Goal: Task Accomplishment & Management: Complete application form

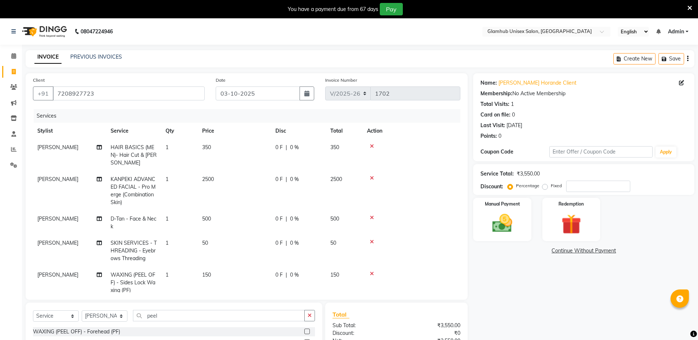
select select "7771"
select select "service"
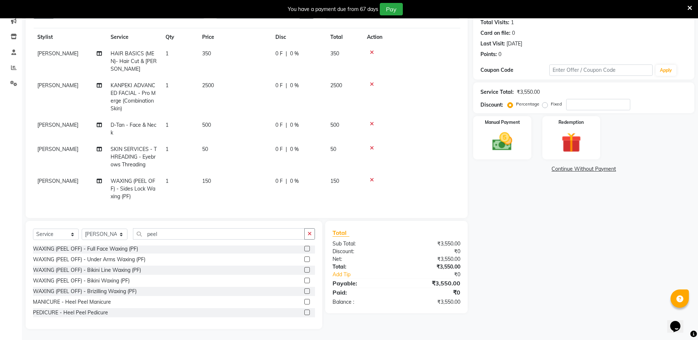
scroll to position [19, 0]
click at [96, 231] on select "Select Stylist [PERSON_NAME] [PERSON_NAME] [PERSON_NAME] [PERSON_NAME]" at bounding box center [105, 233] width 46 height 11
select select "69351"
click at [82, 228] on select "Select Stylist [PERSON_NAME] [PERSON_NAME] [PERSON_NAME] [PERSON_NAME]" at bounding box center [105, 233] width 46 height 11
click at [305, 238] on button "button" at bounding box center [309, 233] width 11 height 11
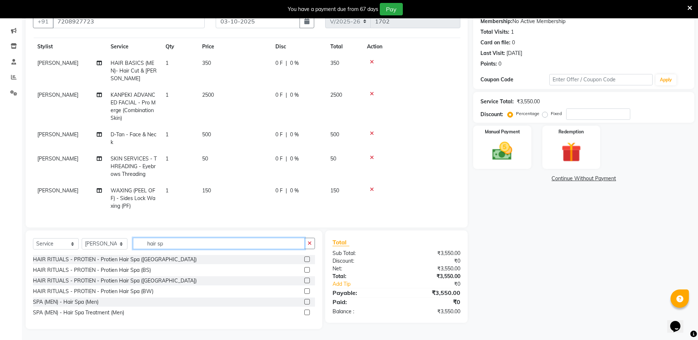
scroll to position [72, 0]
type input "hair spa"
click at [306, 301] on label at bounding box center [306, 301] width 5 height 5
click at [306, 301] on input "checkbox" at bounding box center [306, 302] width 5 height 5
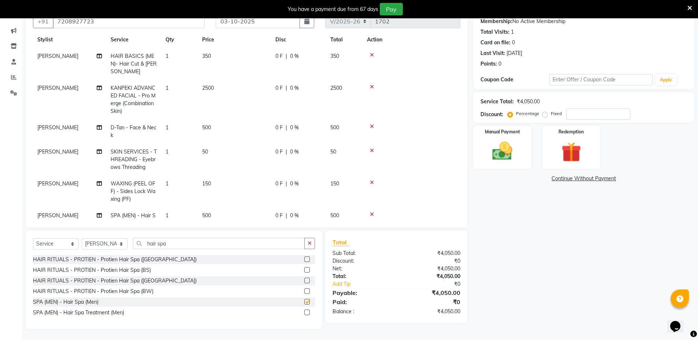
checkbox input "false"
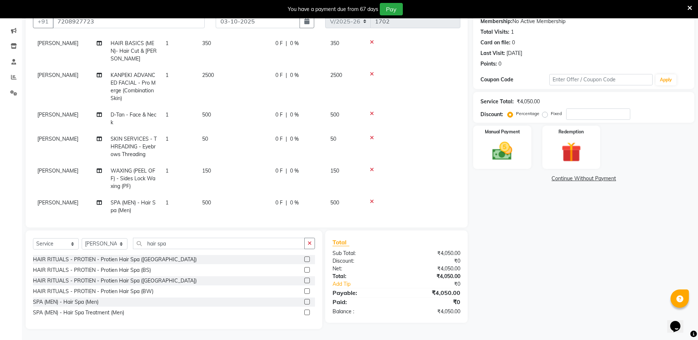
scroll to position [43, 0]
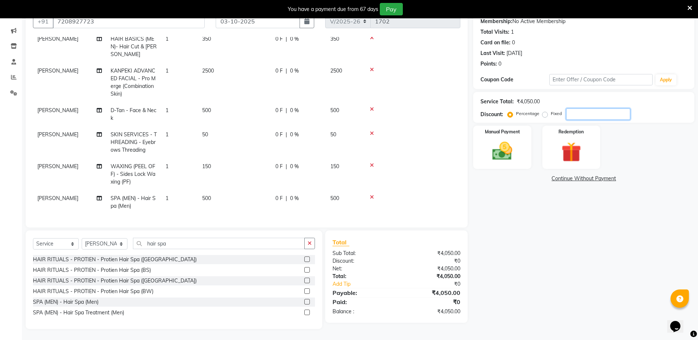
click at [577, 114] on input "number" at bounding box center [598, 113] width 64 height 11
click at [522, 143] on div "Manual Payment" at bounding box center [502, 147] width 60 height 45
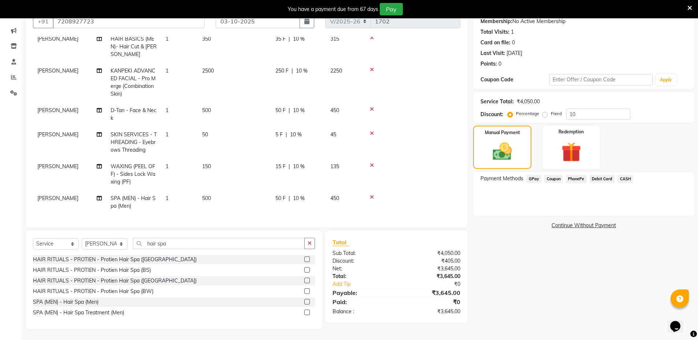
click at [534, 177] on span "GPay" at bounding box center [533, 179] width 15 height 8
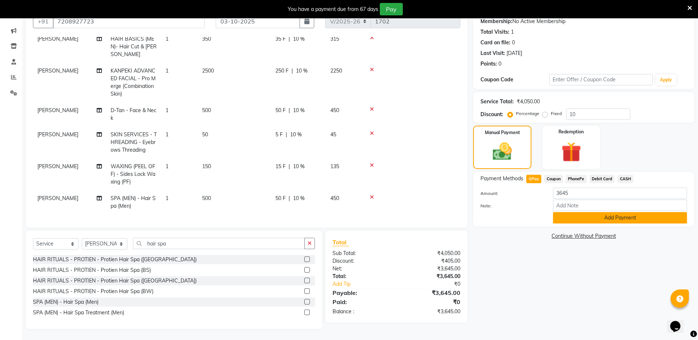
click at [569, 213] on button "Add Payment" at bounding box center [620, 217] width 134 height 11
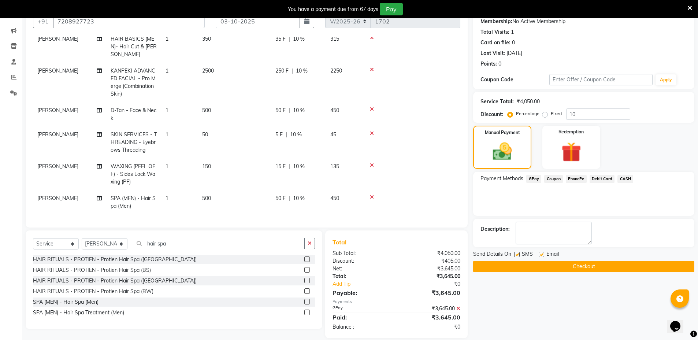
click at [584, 107] on div "Service Total: ₹4,050.00 Discount: Percentage Fixed 10" at bounding box center [583, 107] width 207 height 25
click at [587, 112] on input "10" at bounding box center [598, 113] width 64 height 11
type input "1"
click at [499, 163] on div "Manual Payment" at bounding box center [502, 147] width 60 height 45
click at [535, 178] on span "GPay" at bounding box center [533, 179] width 15 height 8
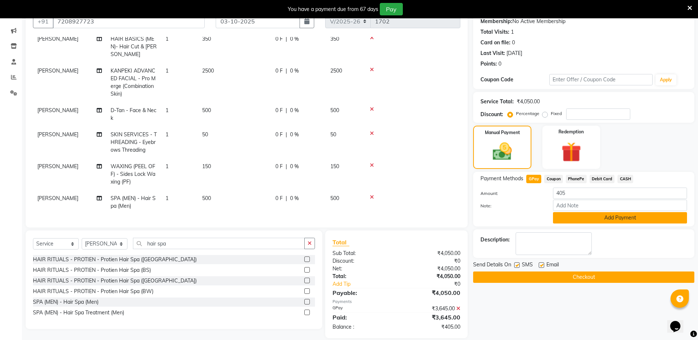
click at [588, 215] on button "Add Payment" at bounding box center [620, 217] width 134 height 11
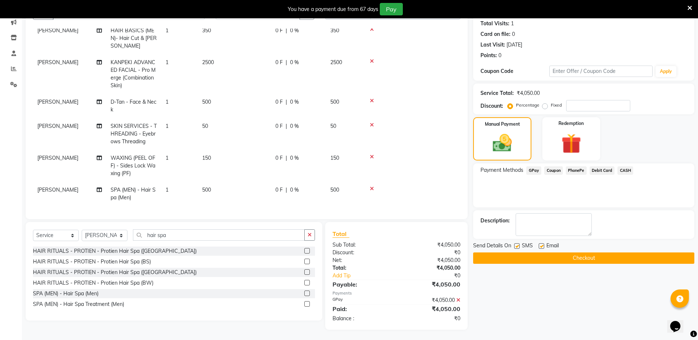
scroll to position [81, 0]
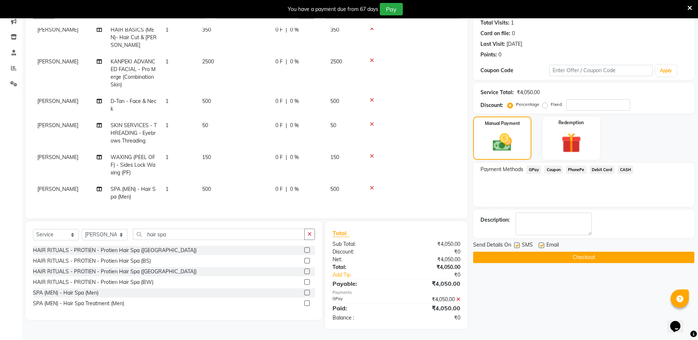
click at [306, 303] on label at bounding box center [306, 302] width 5 height 5
click at [306, 303] on input "checkbox" at bounding box center [306, 303] width 5 height 5
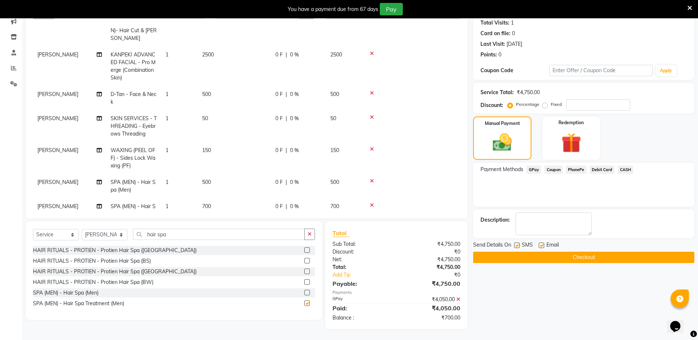
checkbox input "false"
click at [373, 181] on icon at bounding box center [372, 180] width 4 height 5
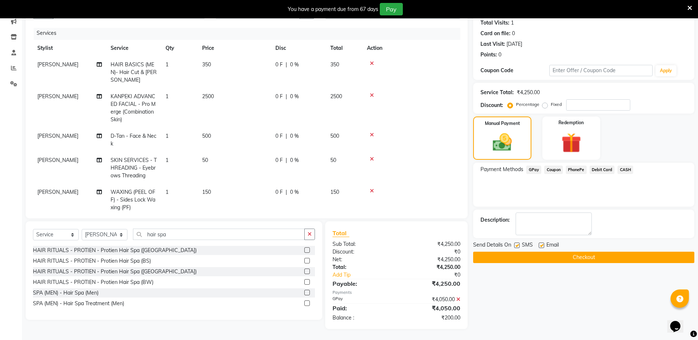
scroll to position [0, 0]
click at [219, 234] on input "hair spa" at bounding box center [219, 233] width 172 height 11
click at [308, 234] on icon "button" at bounding box center [310, 233] width 4 height 5
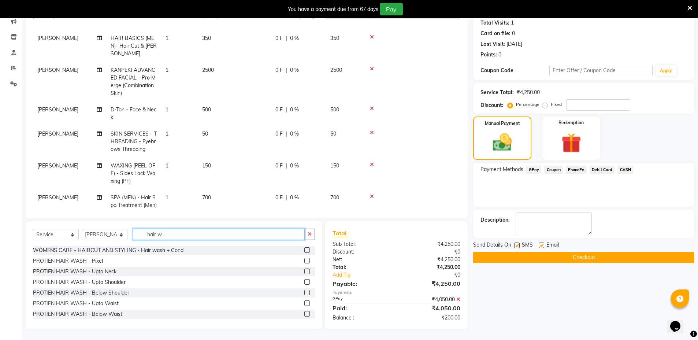
scroll to position [51, 0]
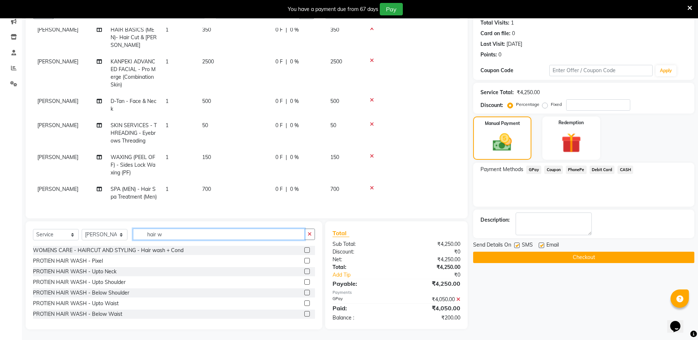
type input "hair w"
click at [457, 297] on icon at bounding box center [458, 299] width 4 height 5
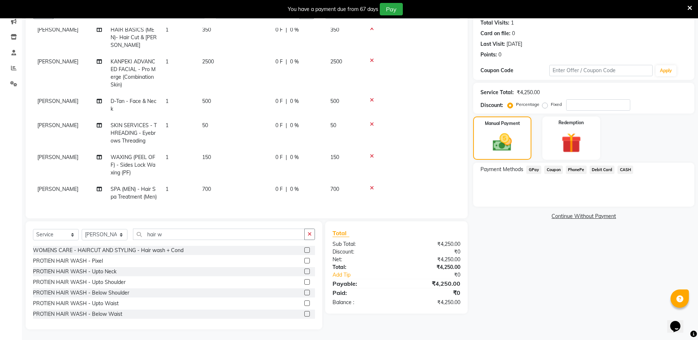
scroll to position [82, 0]
click at [605, 97] on div "Service Total: ₹4,250.00 Discount: Percentage Fixed" at bounding box center [583, 97] width 207 height 25
click at [603, 101] on input "number" at bounding box center [598, 104] width 64 height 11
type input "10"
click at [534, 169] on span "GPay" at bounding box center [533, 169] width 15 height 8
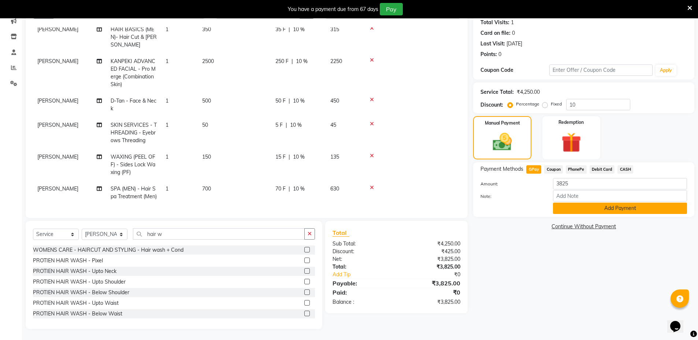
click at [593, 205] on button "Add Payment" at bounding box center [620, 207] width 134 height 11
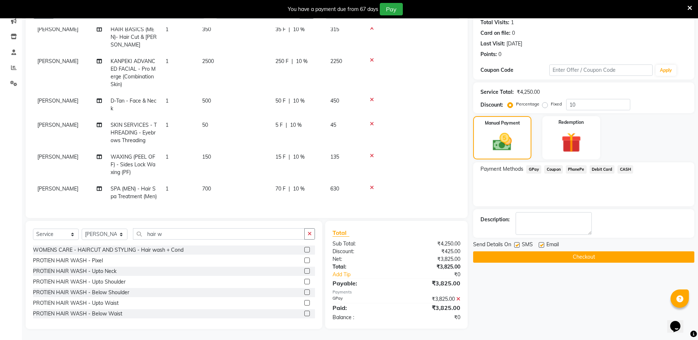
click at [585, 254] on button "Checkout" at bounding box center [583, 256] width 221 height 11
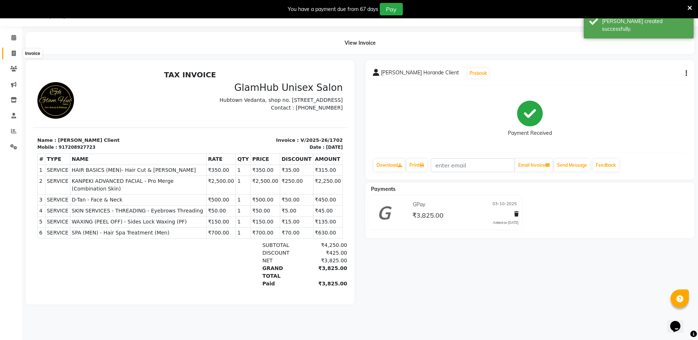
click at [12, 52] on icon at bounding box center [14, 53] width 4 height 5
select select "service"
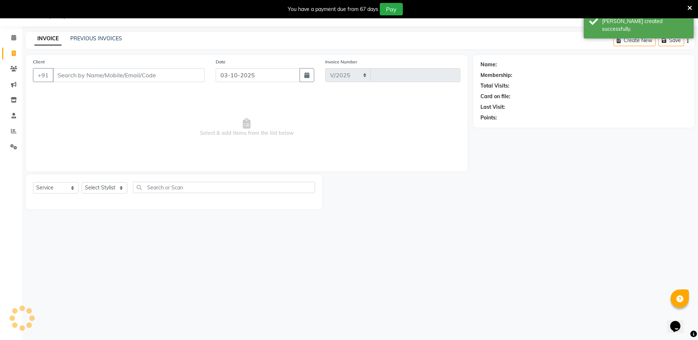
select select "7771"
type input "1703"
click at [87, 75] on input "Client" at bounding box center [129, 75] width 152 height 14
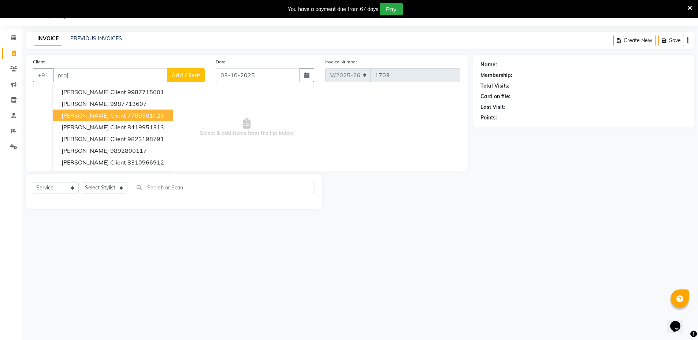
click at [88, 117] on span "[PERSON_NAME] Client" at bounding box center [94, 115] width 64 height 7
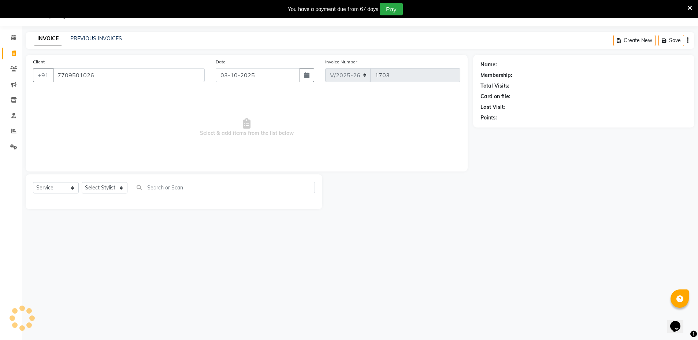
type input "7709501026"
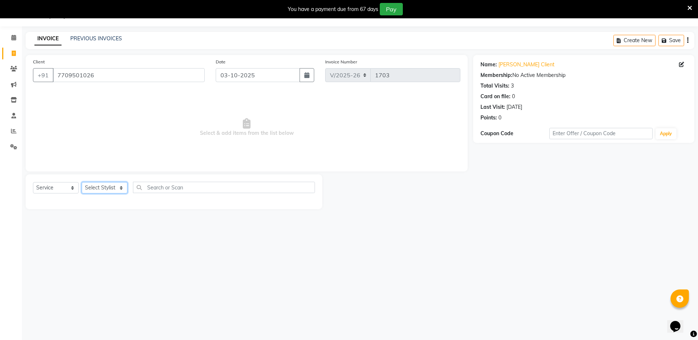
click at [109, 189] on select "Select Stylist [PERSON_NAME] [PERSON_NAME] [PERSON_NAME] [PERSON_NAME]" at bounding box center [105, 187] width 46 height 11
select select "69351"
click at [82, 182] on select "Select Stylist [PERSON_NAME] [PERSON_NAME] [PERSON_NAME] [PERSON_NAME]" at bounding box center [105, 187] width 46 height 11
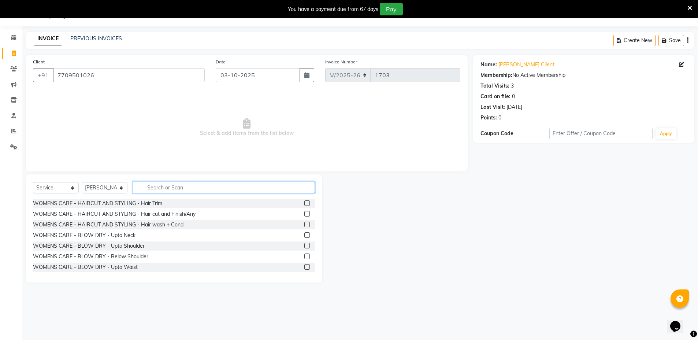
click at [199, 185] on input "text" at bounding box center [224, 187] width 182 height 11
type input "hair cut"
click at [304, 254] on label at bounding box center [306, 255] width 5 height 5
click at [304, 254] on input "checkbox" at bounding box center [306, 256] width 5 height 5
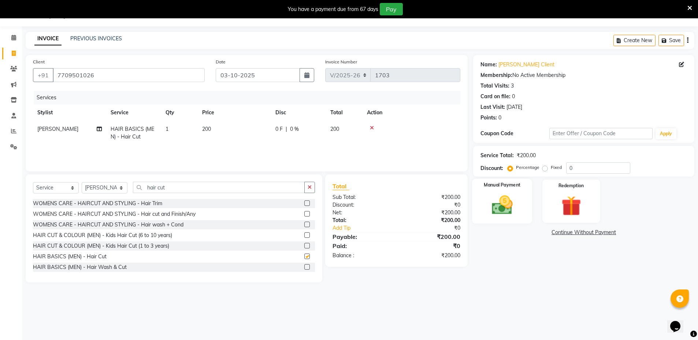
checkbox input "false"
click at [516, 200] on img at bounding box center [502, 205] width 34 height 24
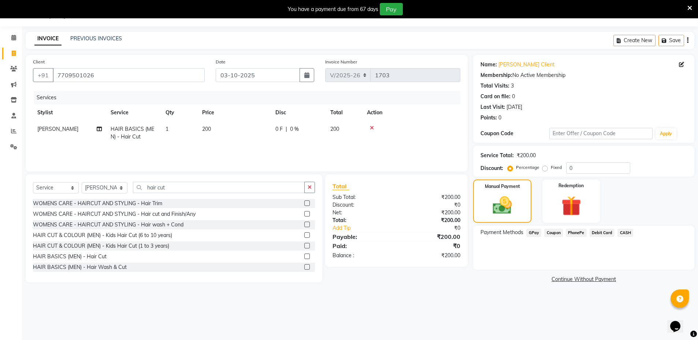
click at [535, 231] on span "GPay" at bounding box center [533, 232] width 15 height 8
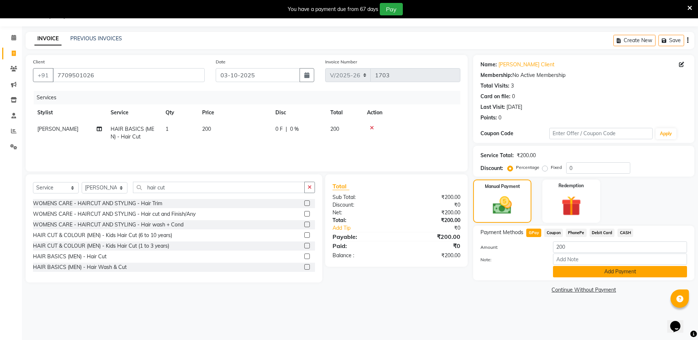
click at [597, 270] on button "Add Payment" at bounding box center [620, 271] width 134 height 11
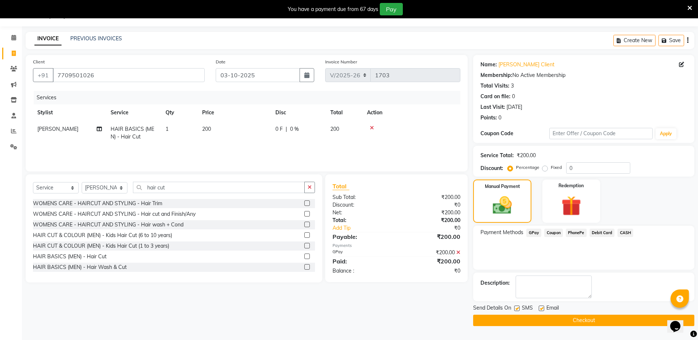
click at [610, 323] on button "Checkout" at bounding box center [583, 320] width 221 height 11
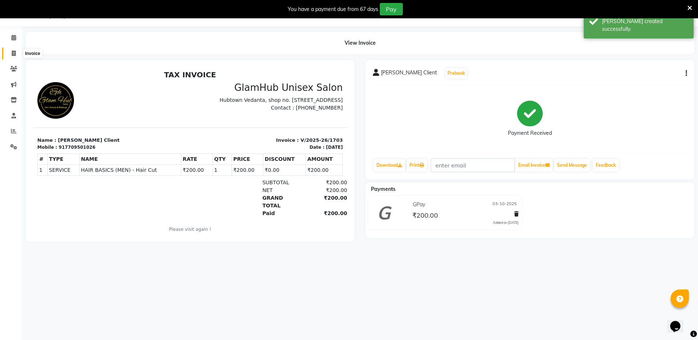
click at [14, 54] on icon at bounding box center [14, 53] width 4 height 5
select select "service"
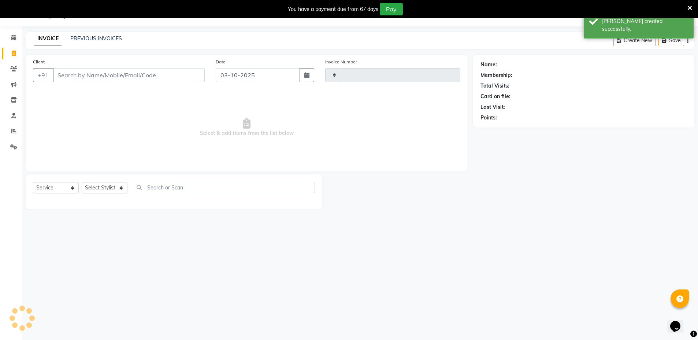
type input "1704"
select select "7771"
click at [76, 78] on input "Client" at bounding box center [129, 75] width 152 height 14
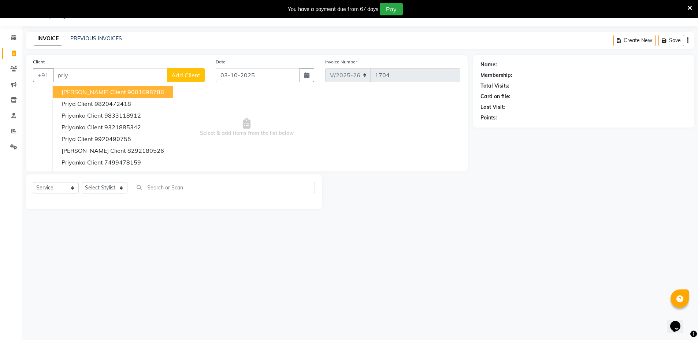
type input "pri"
click at [90, 39] on link "PREVIOUS INVOICES" at bounding box center [96, 38] width 52 height 7
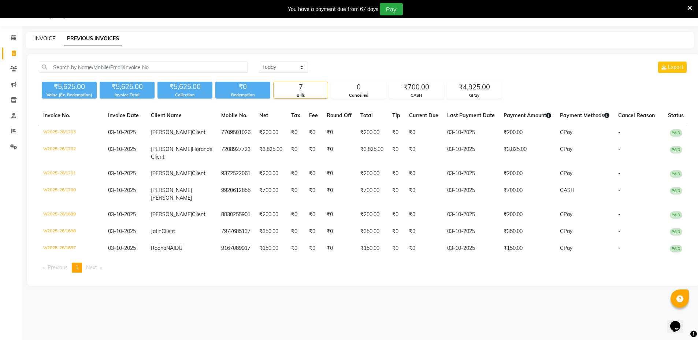
click at [48, 39] on link "INVOICE" at bounding box center [44, 38] width 21 height 7
select select "service"
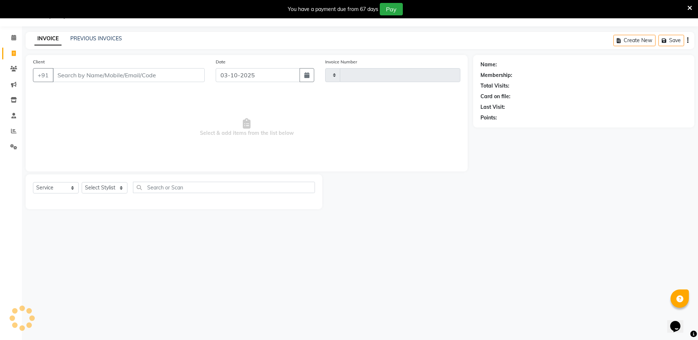
type input "1704"
select select "7771"
type input "9721446101"
click at [189, 76] on span "Add Client" at bounding box center [185, 74] width 29 height 7
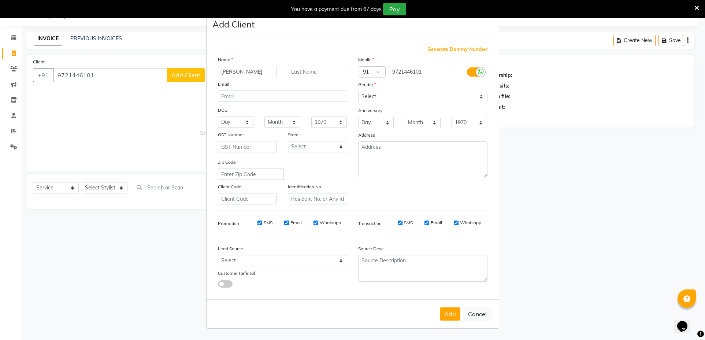
type input "[PERSON_NAME]"
click at [299, 68] on input "text" at bounding box center [317, 71] width 59 height 11
type input "client"
click at [436, 93] on select "Select [DEMOGRAPHIC_DATA] [DEMOGRAPHIC_DATA] Other Prefer Not To Say" at bounding box center [422, 96] width 129 height 11
select select "[DEMOGRAPHIC_DATA]"
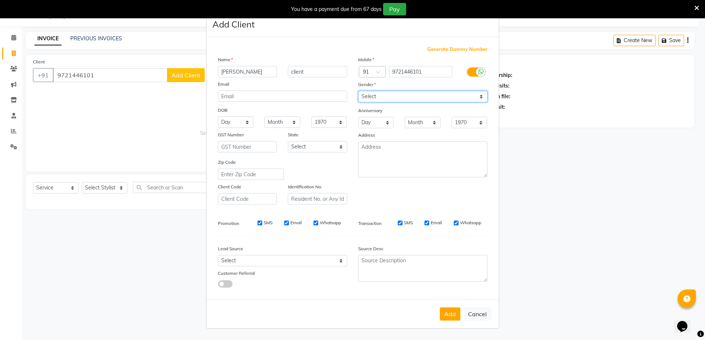
click at [358, 91] on select "Select [DEMOGRAPHIC_DATA] [DEMOGRAPHIC_DATA] Other Prefer Not To Say" at bounding box center [422, 96] width 129 height 11
click at [451, 309] on button "Add" at bounding box center [450, 313] width 21 height 13
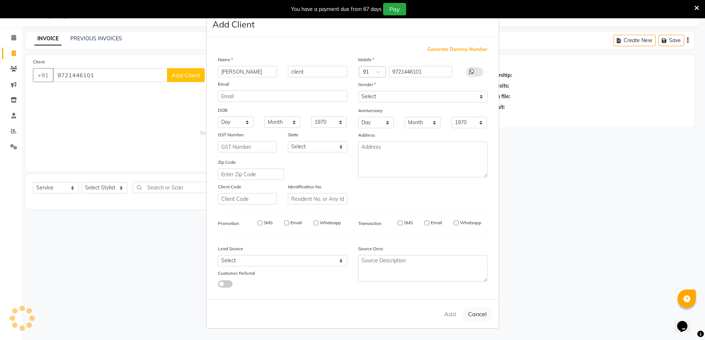
select select
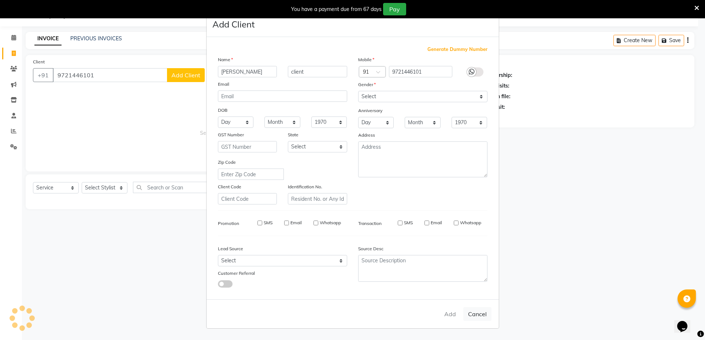
select select
checkbox input "false"
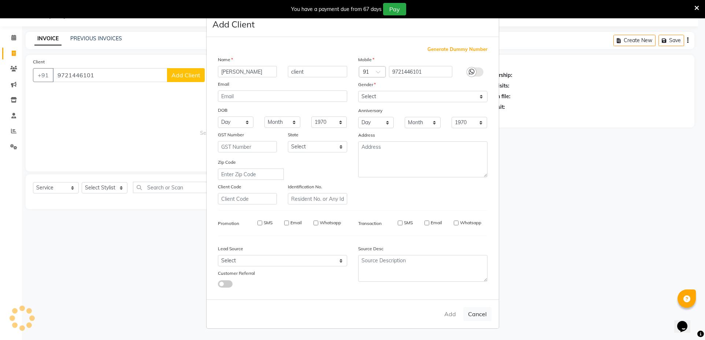
checkbox input "false"
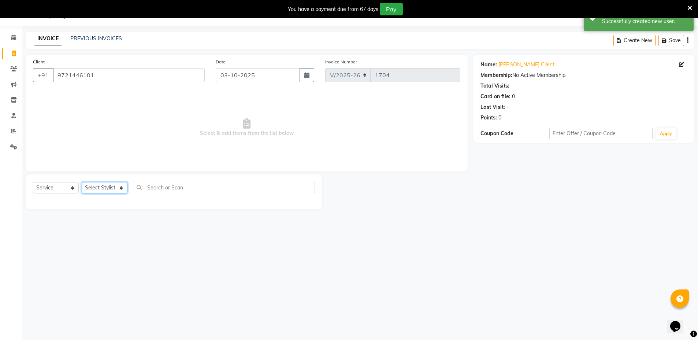
click at [105, 187] on select "Select Stylist [PERSON_NAME] [PERSON_NAME] [PERSON_NAME] [PERSON_NAME]" at bounding box center [105, 187] width 46 height 11
select select "84045"
click at [82, 182] on select "Select Stylist [PERSON_NAME] [PERSON_NAME] [PERSON_NAME] [PERSON_NAME]" at bounding box center [105, 187] width 46 height 11
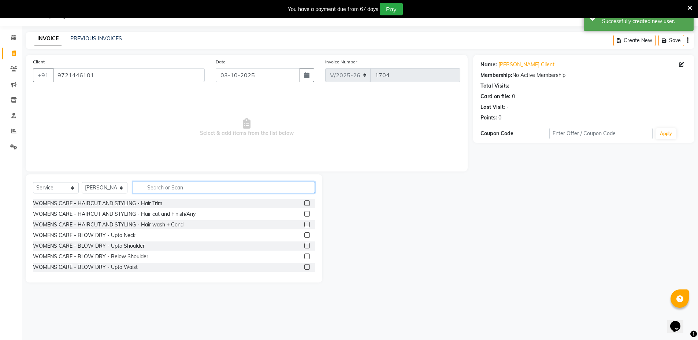
click at [188, 186] on input "text" at bounding box center [224, 187] width 182 height 11
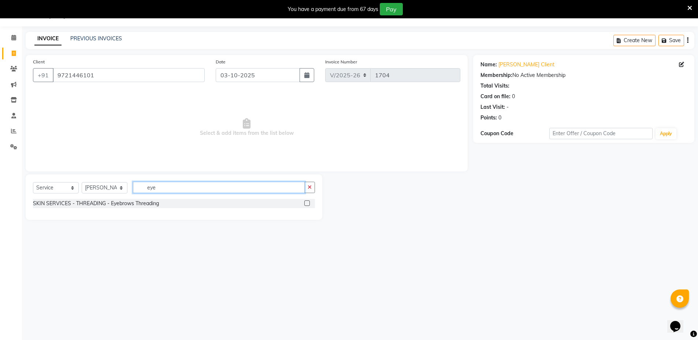
type input "eye"
click at [307, 202] on label at bounding box center [306, 202] width 5 height 5
click at [307, 202] on input "checkbox" at bounding box center [306, 203] width 5 height 5
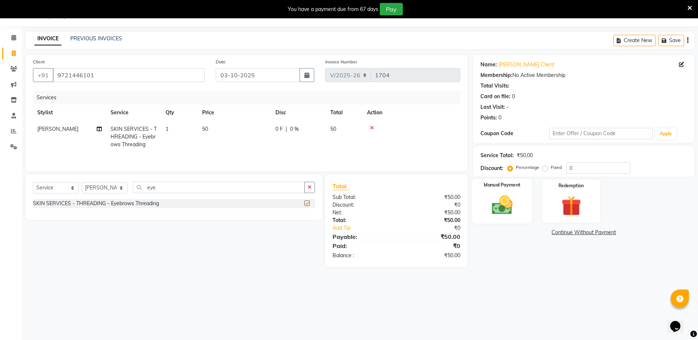
checkbox input "false"
click at [510, 211] on img at bounding box center [502, 205] width 34 height 24
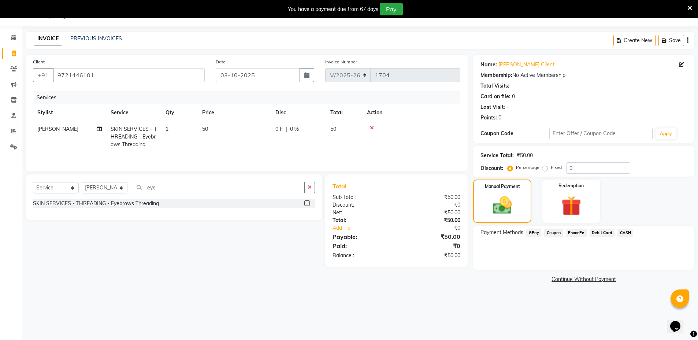
click at [627, 231] on span "CASH" at bounding box center [625, 232] width 16 height 8
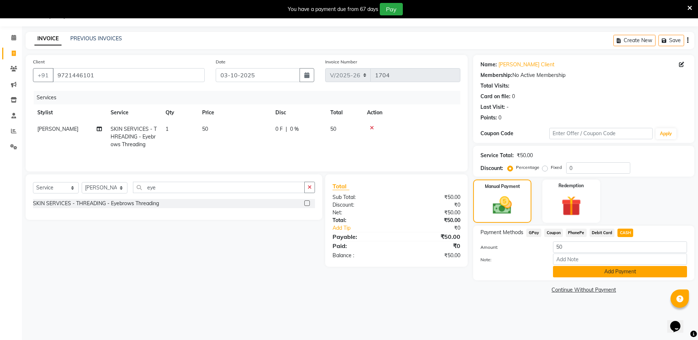
click at [618, 270] on button "Add Payment" at bounding box center [620, 271] width 134 height 11
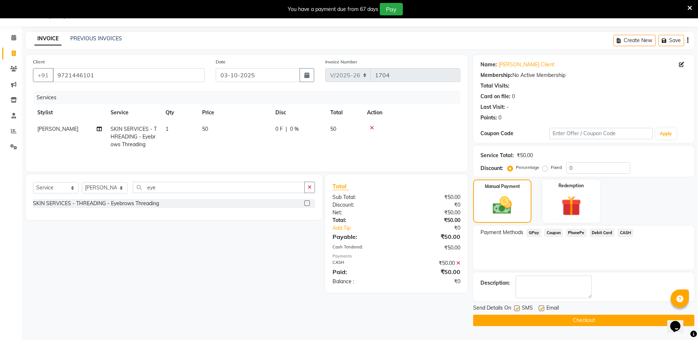
click at [604, 318] on button "Checkout" at bounding box center [583, 320] width 221 height 11
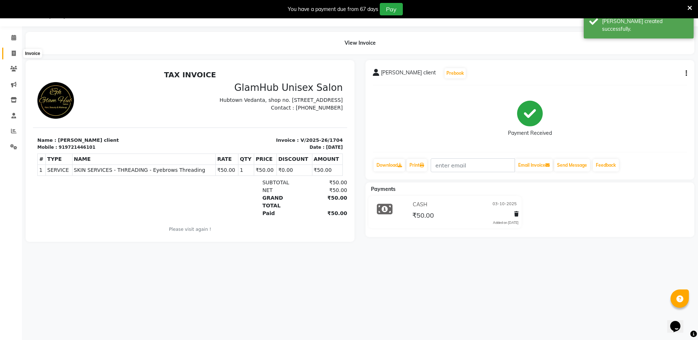
click at [14, 52] on icon at bounding box center [14, 53] width 4 height 5
select select "service"
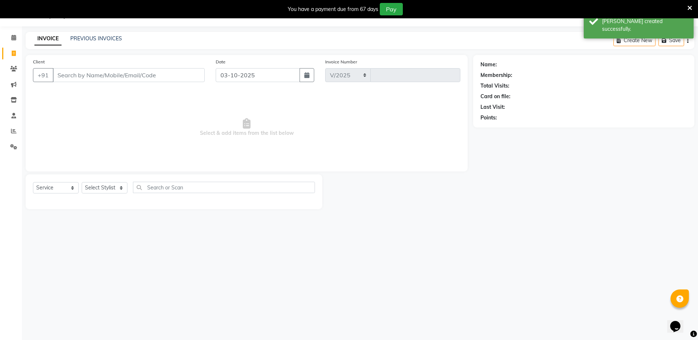
select select "7771"
type input "1705"
click at [116, 35] on div "PREVIOUS INVOICES" at bounding box center [96, 39] width 52 height 8
click at [110, 37] on link "PREVIOUS INVOICES" at bounding box center [96, 38] width 52 height 7
